Goal: Check status: Check status

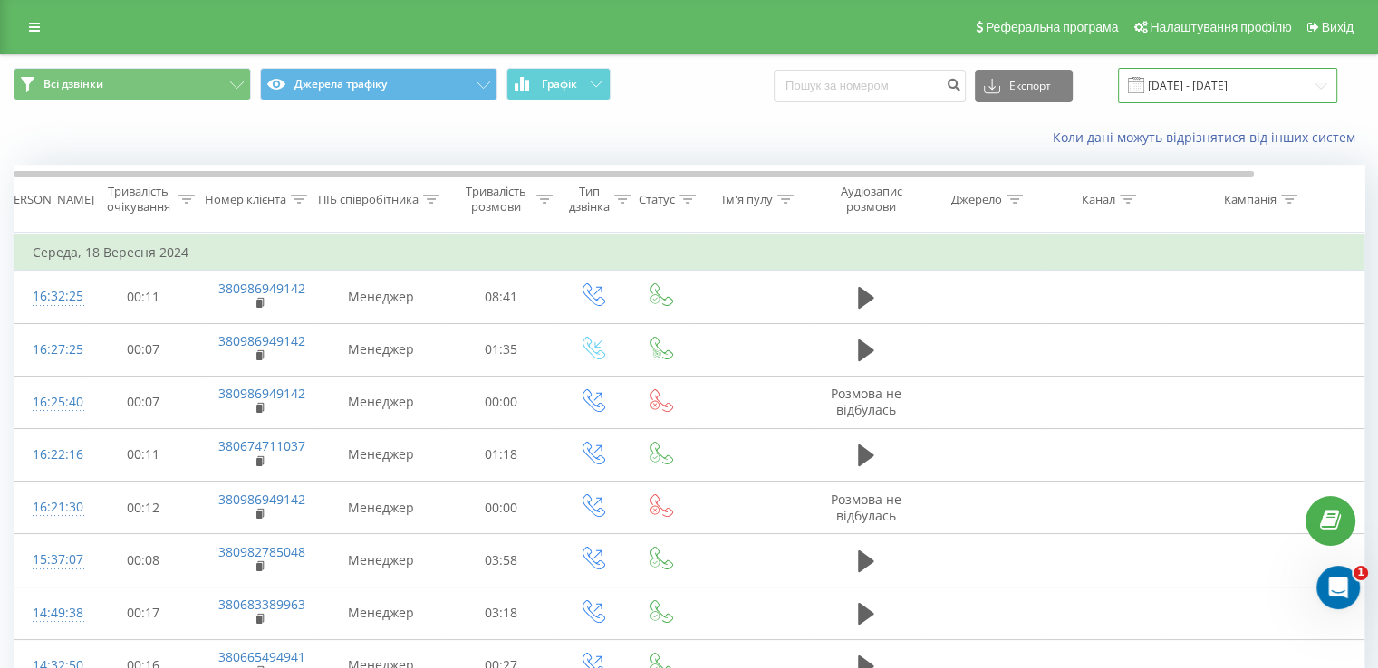
click at [1186, 87] on input "[DATE] - [DATE]" at bounding box center [1227, 85] width 219 height 35
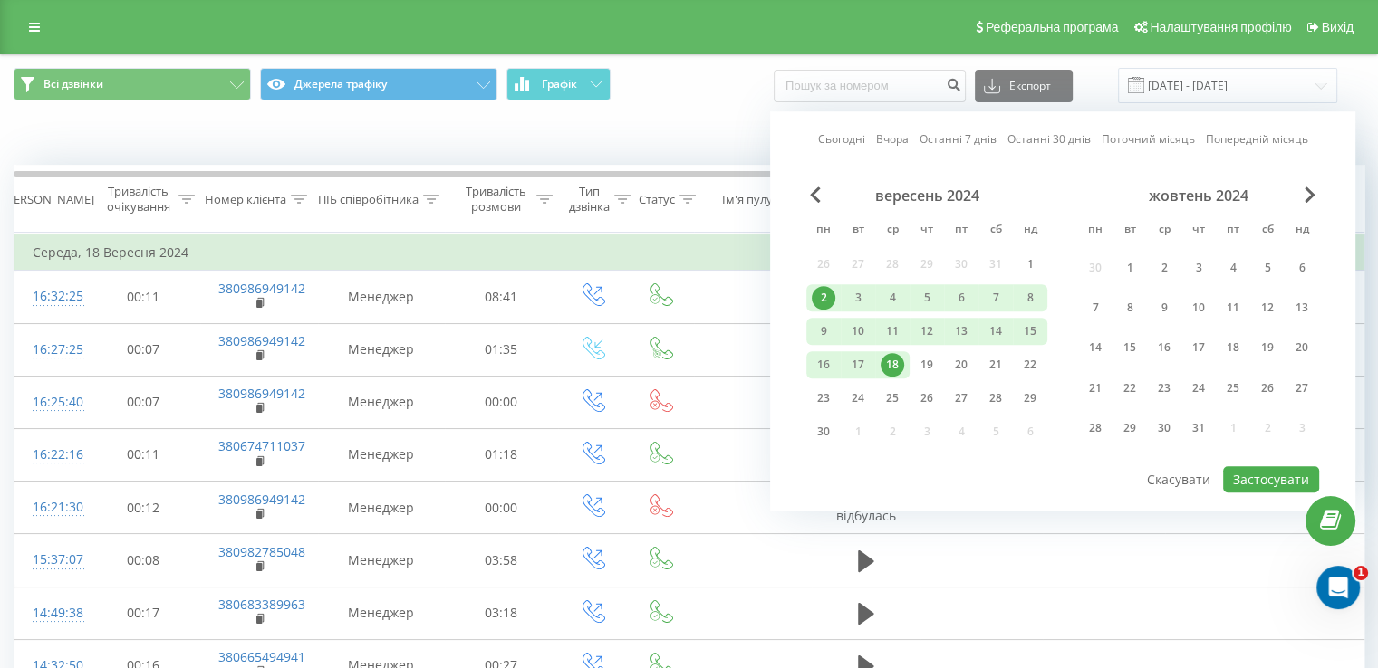
click at [841, 142] on link "Сьогодні" at bounding box center [841, 139] width 47 height 17
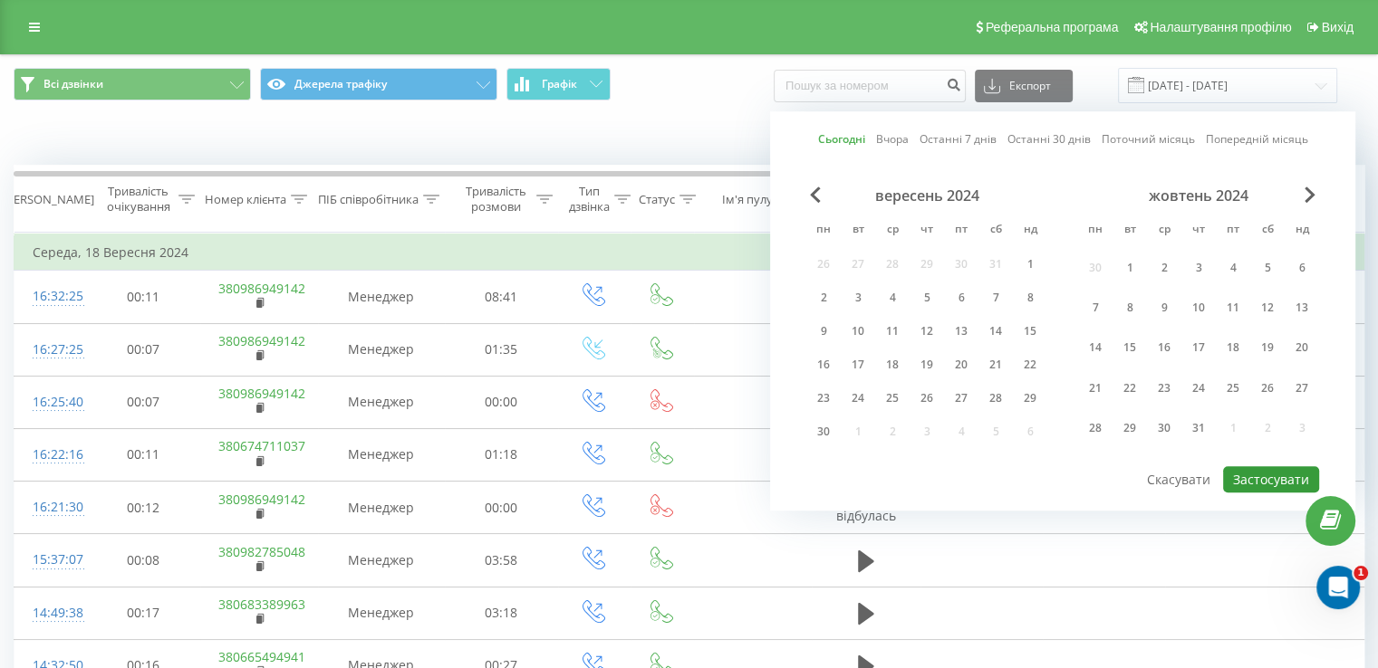
click at [1273, 476] on button "Застосувати" at bounding box center [1271, 479] width 96 height 26
type input "[DATE] - [DATE]"
